Goal: Check status: Check status

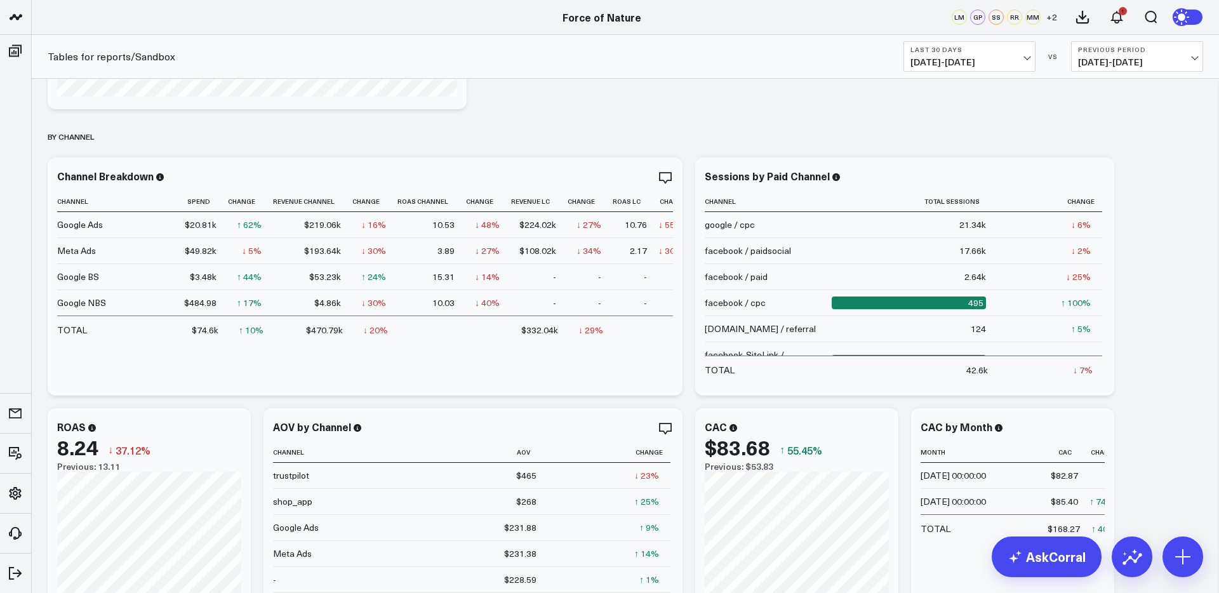
click at [909, 57] on button "Last 30 Days [DATE] - [DATE]" at bounding box center [969, 56] width 132 height 30
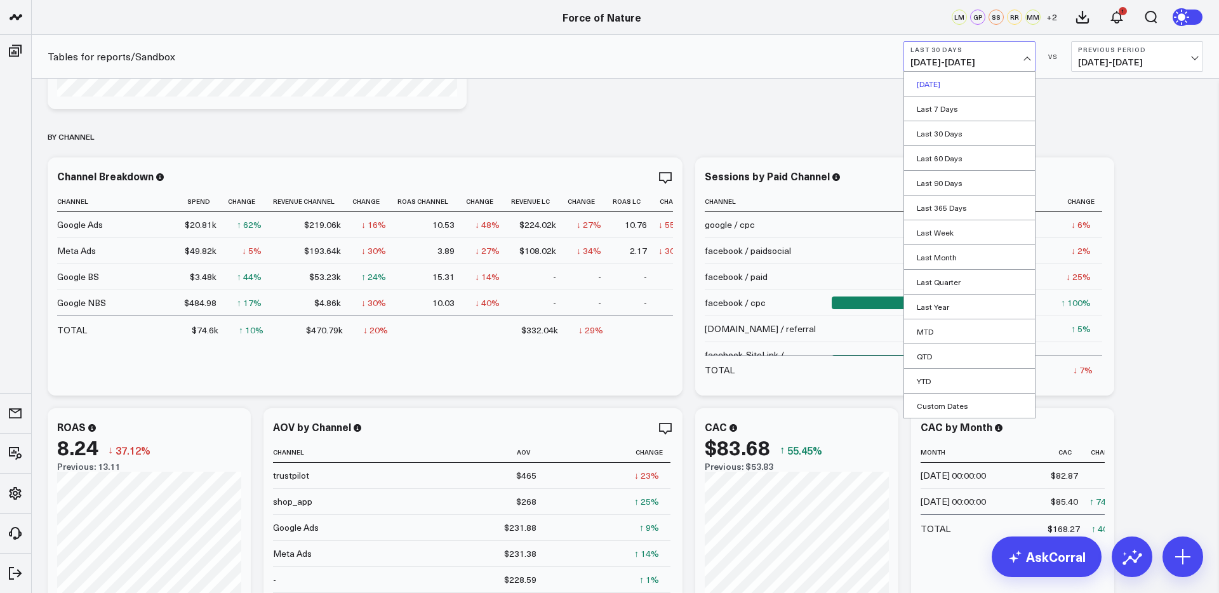
click at [909, 86] on link "[DATE]" at bounding box center [969, 84] width 131 height 24
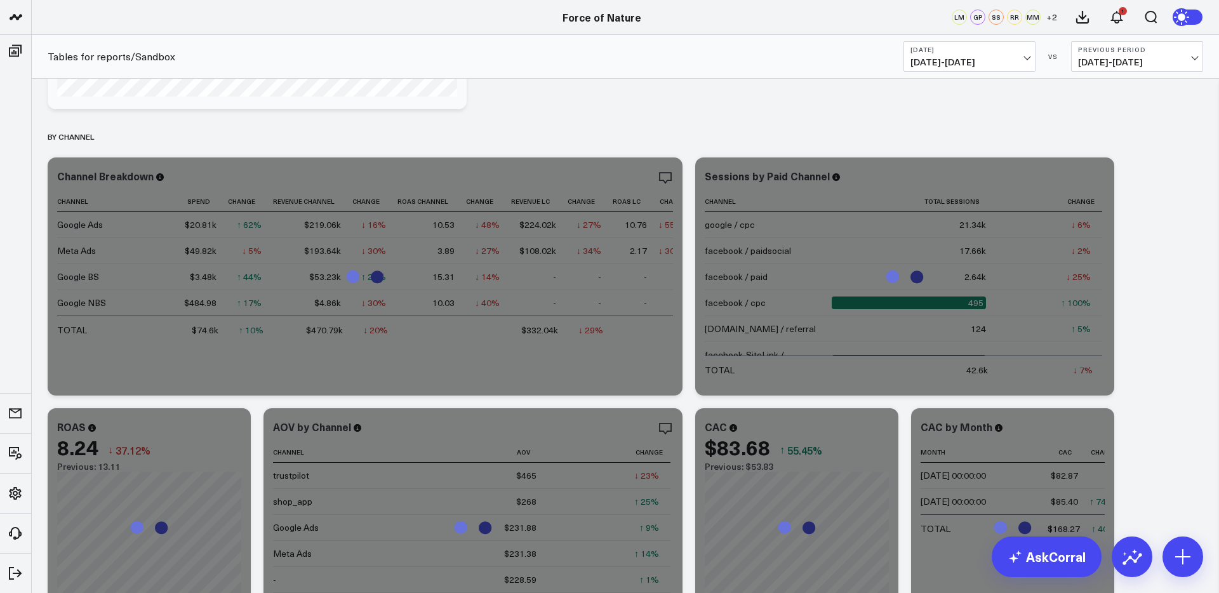
click at [909, 65] on span "[DATE] - [DATE]" at bounding box center [969, 62] width 118 height 10
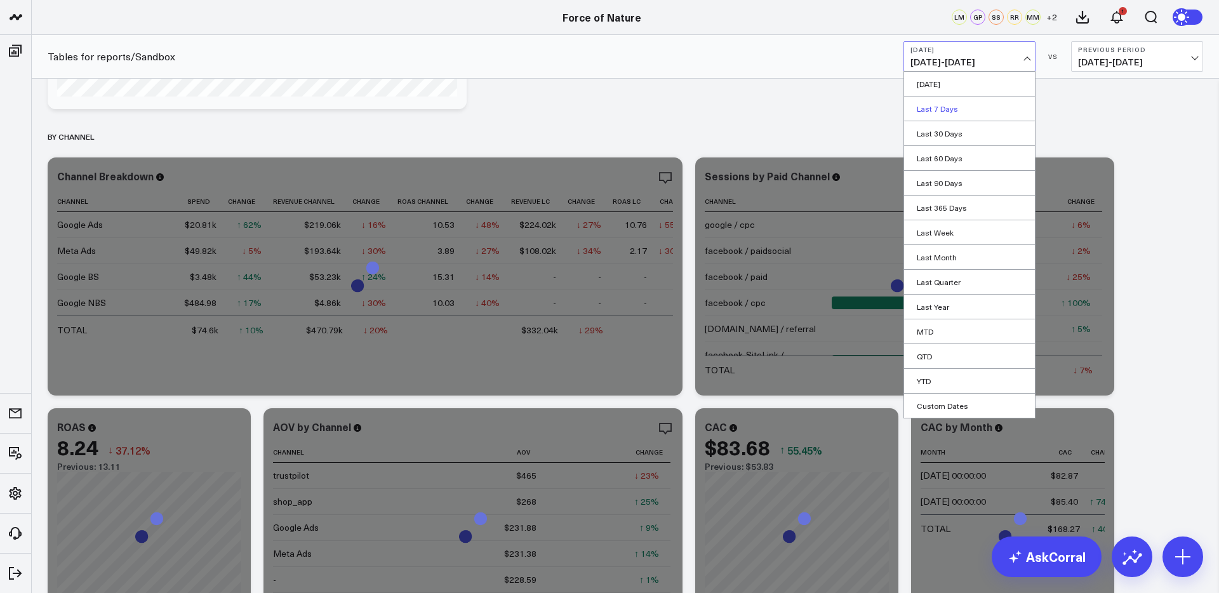
click at [909, 106] on link "Last 7 Days" at bounding box center [969, 109] width 131 height 24
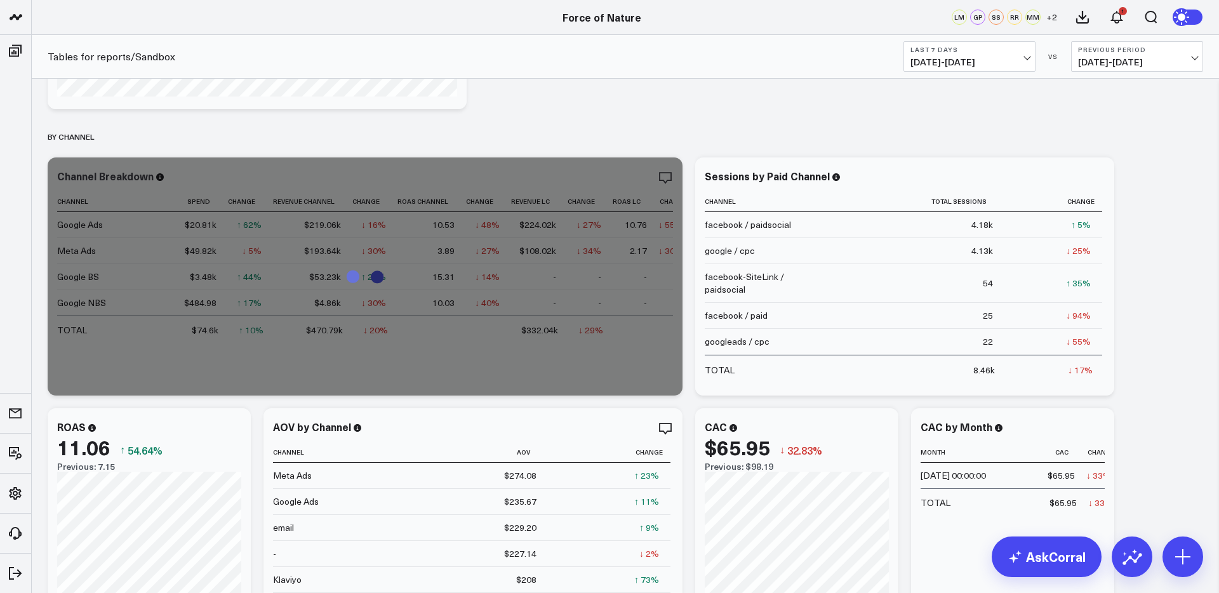
click at [909, 55] on button "Previous Period [DATE] - [DATE]" at bounding box center [1137, 56] width 132 height 30
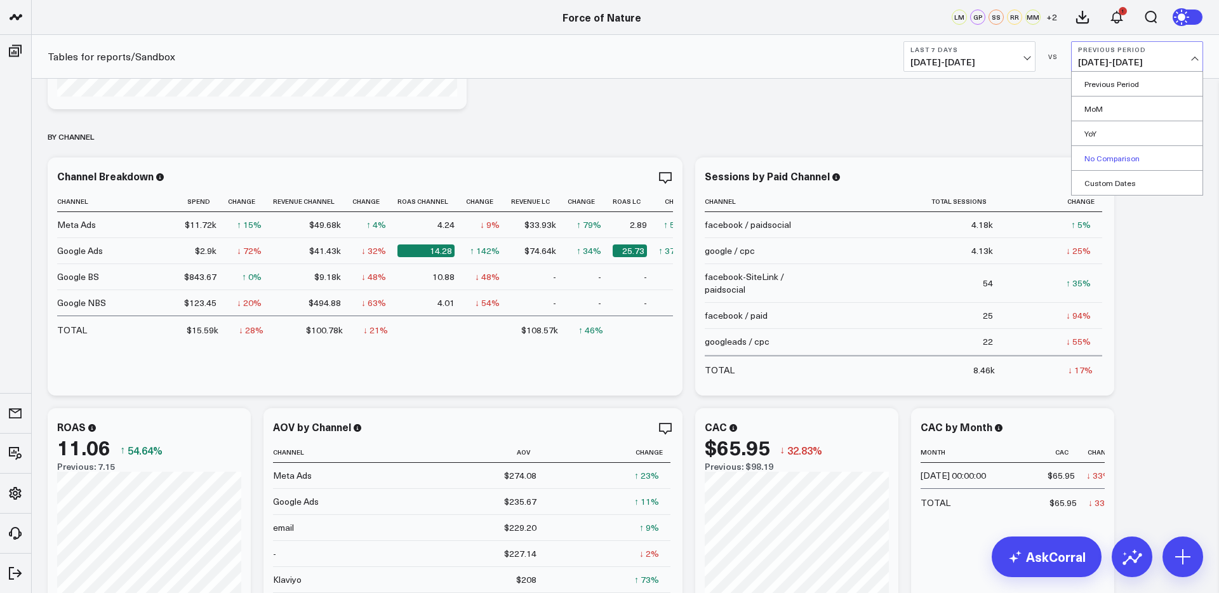
click at [909, 161] on link "No Comparison" at bounding box center [1137, 158] width 131 height 24
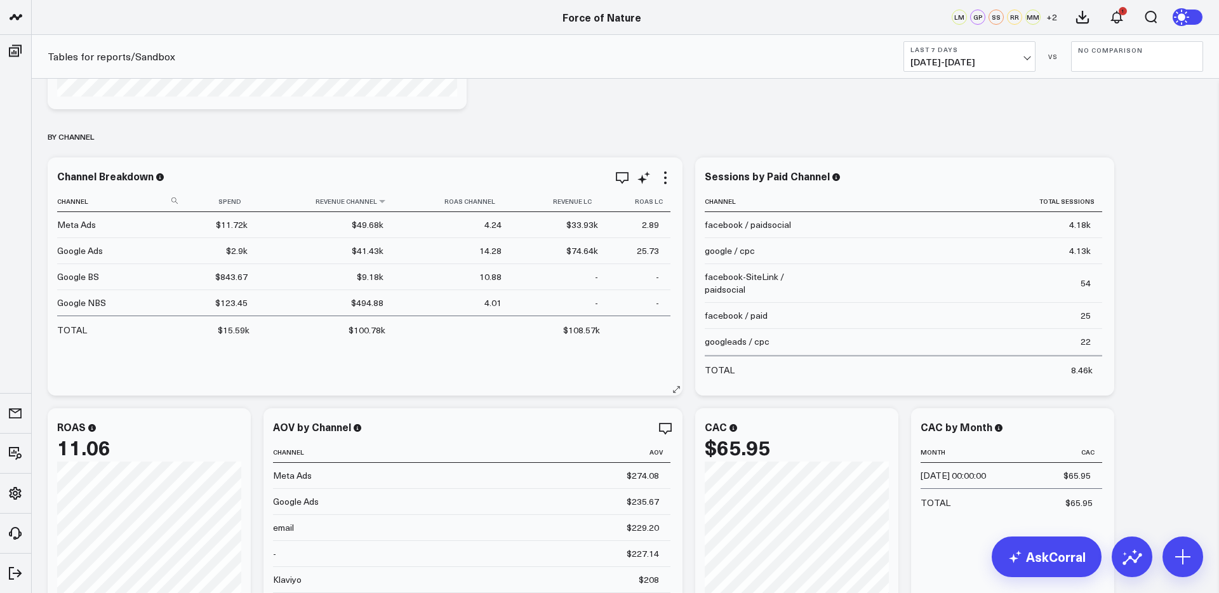
click at [342, 203] on th "Revenue Channel" at bounding box center [327, 201] width 136 height 21
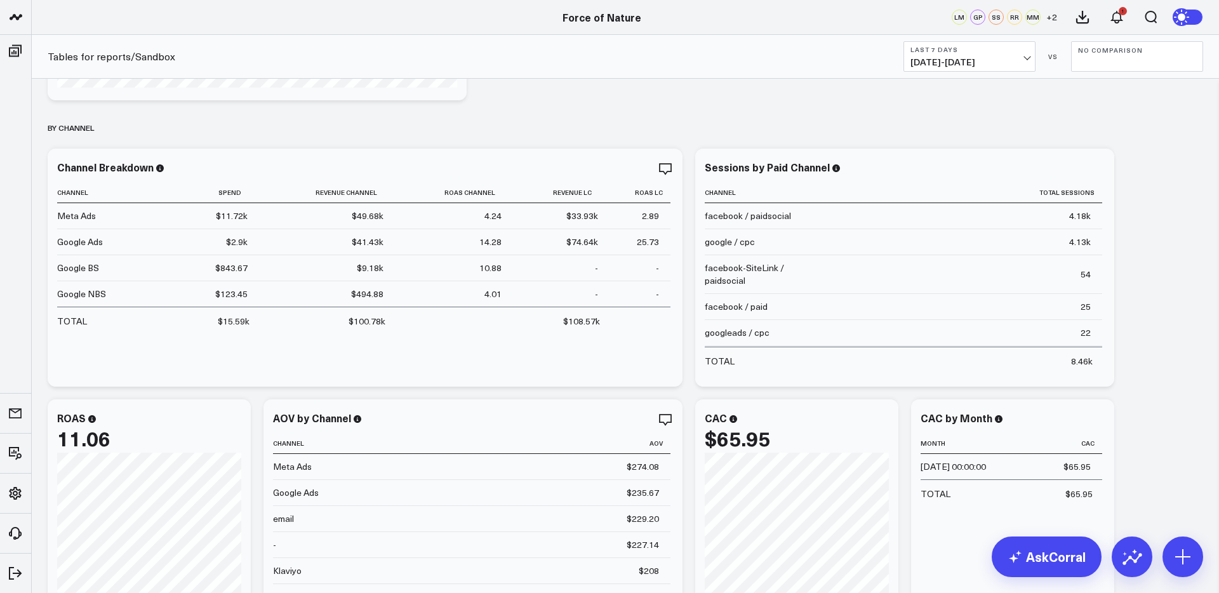
scroll to position [455, 0]
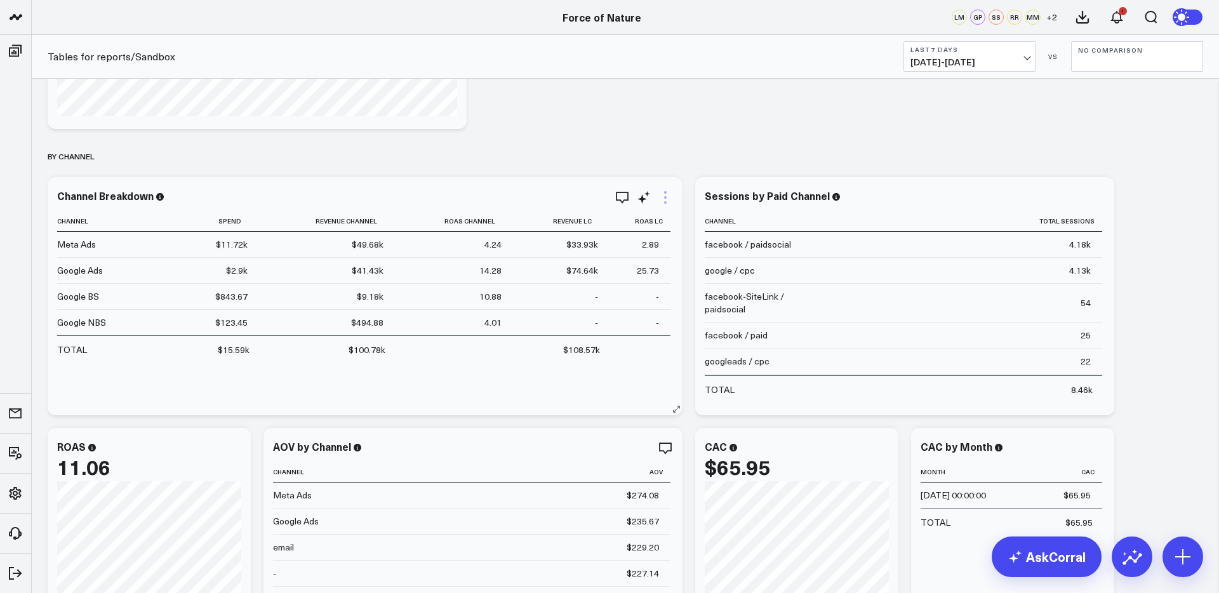
click at [663, 199] on icon at bounding box center [665, 197] width 15 height 15
click at [909, 55] on button "Last 7 Days [DATE] - [DATE]" at bounding box center [969, 56] width 132 height 30
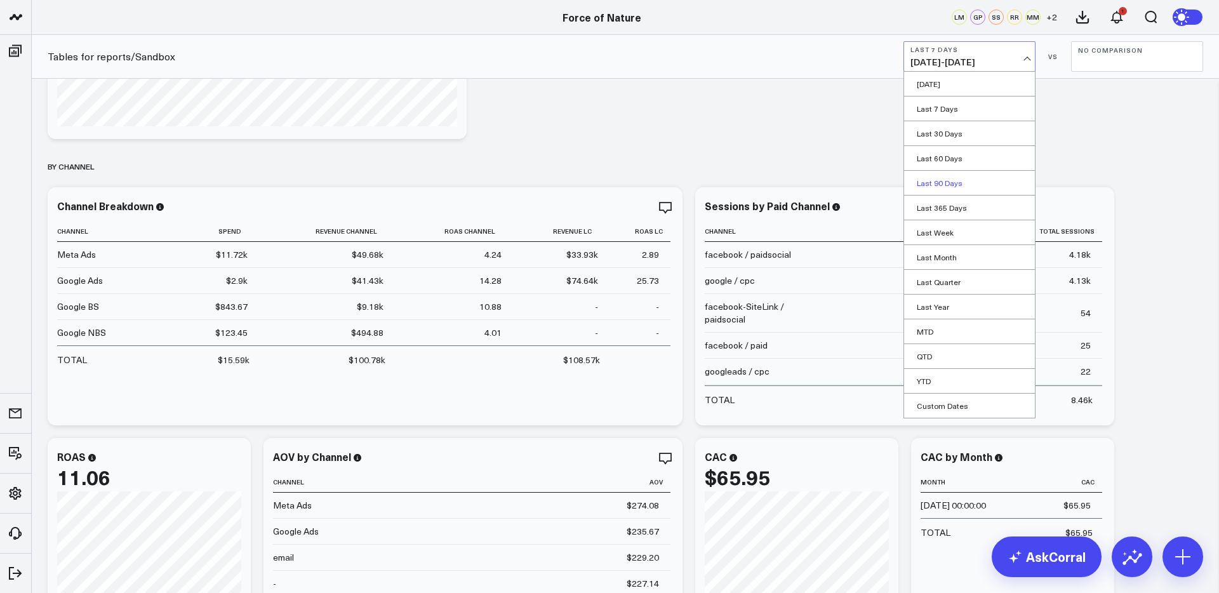
scroll to position [444, 0]
click at [909, 411] on link "Custom Dates" at bounding box center [969, 406] width 131 height 24
select select "7"
select select "2025"
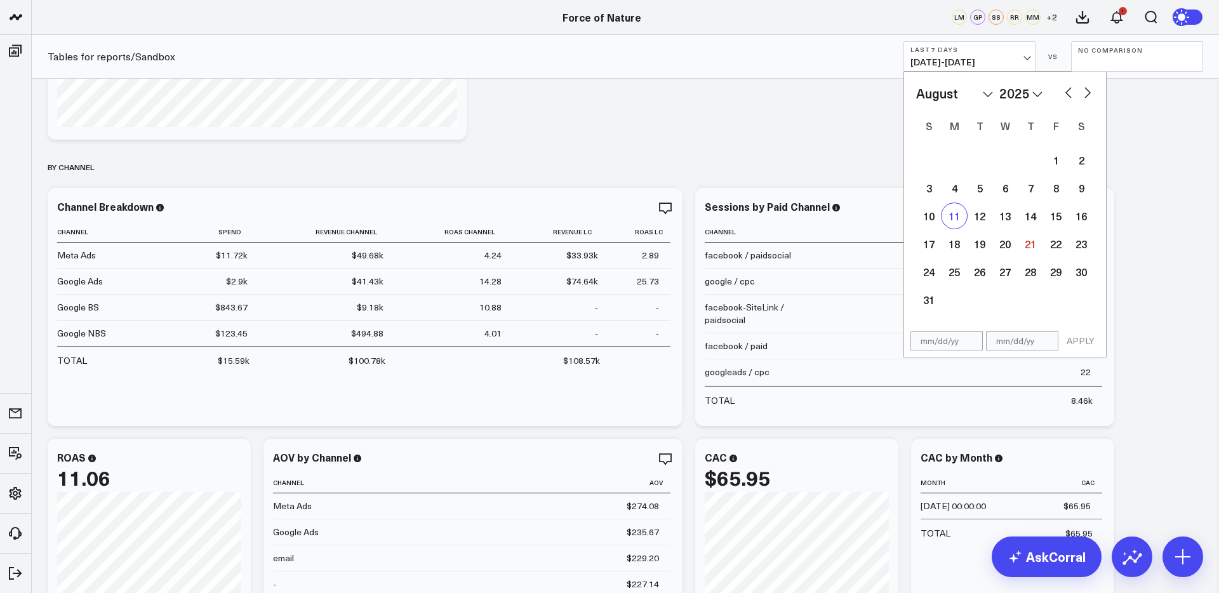
click at [909, 215] on div "11" at bounding box center [954, 215] width 25 height 25
type input "[DATE]"
select select "7"
select select "2025"
click at [909, 238] on div "17" at bounding box center [928, 243] width 25 height 25
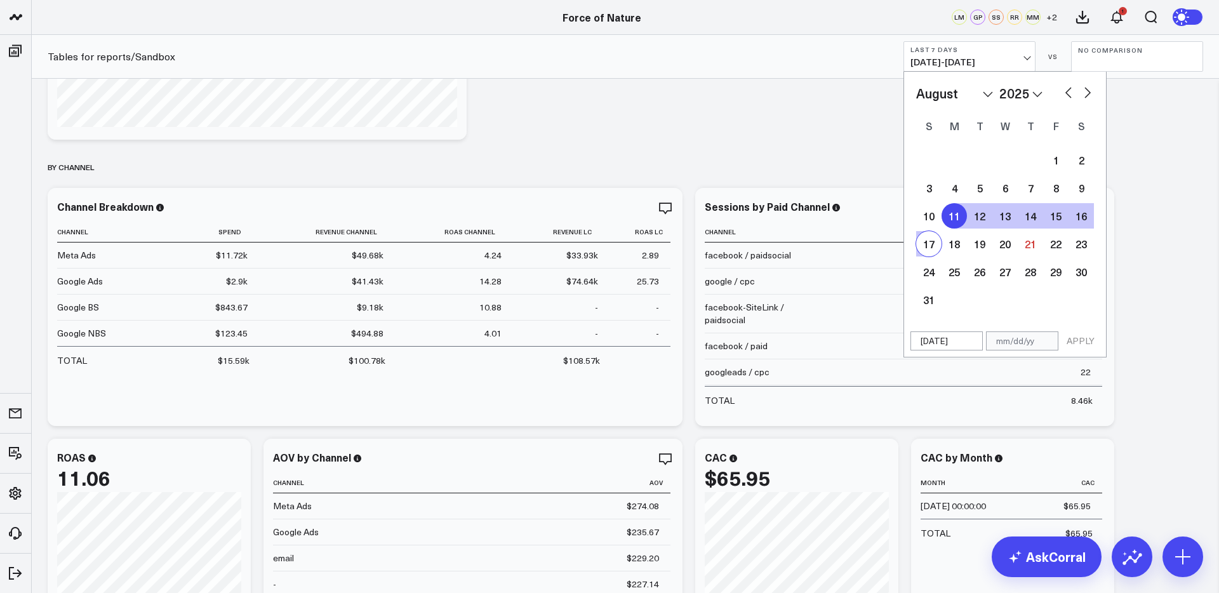
type input "[DATE]"
select select "7"
select select "2025"
click at [909, 340] on button "APPLY" at bounding box center [1081, 340] width 38 height 19
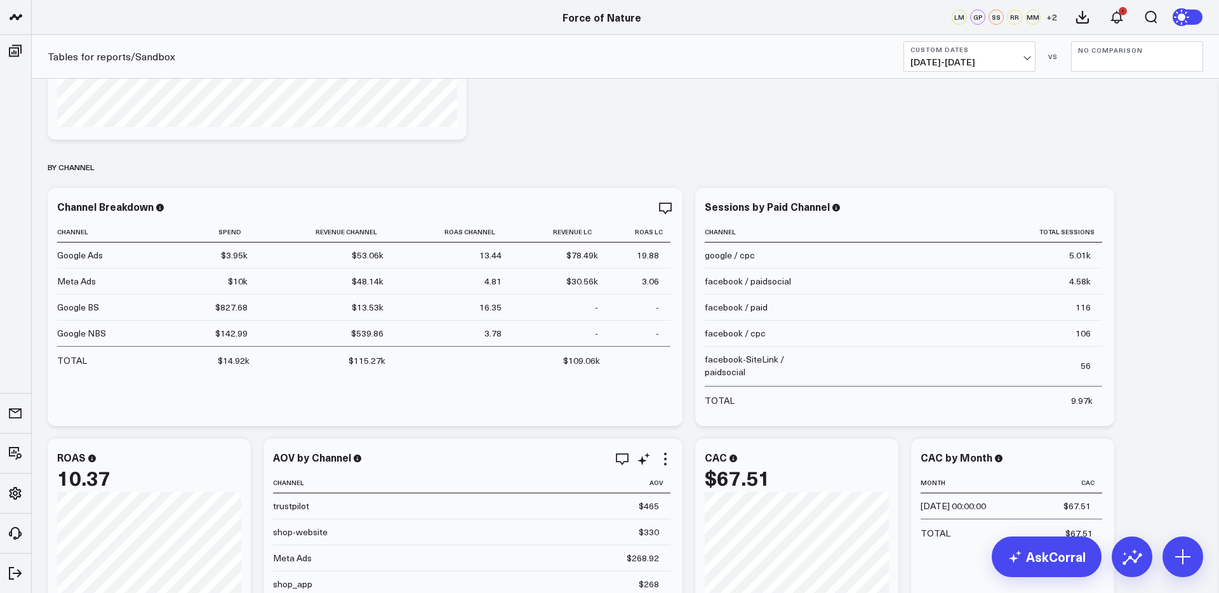
scroll to position [456, 0]
